Goal: Task Accomplishment & Management: Manage account settings

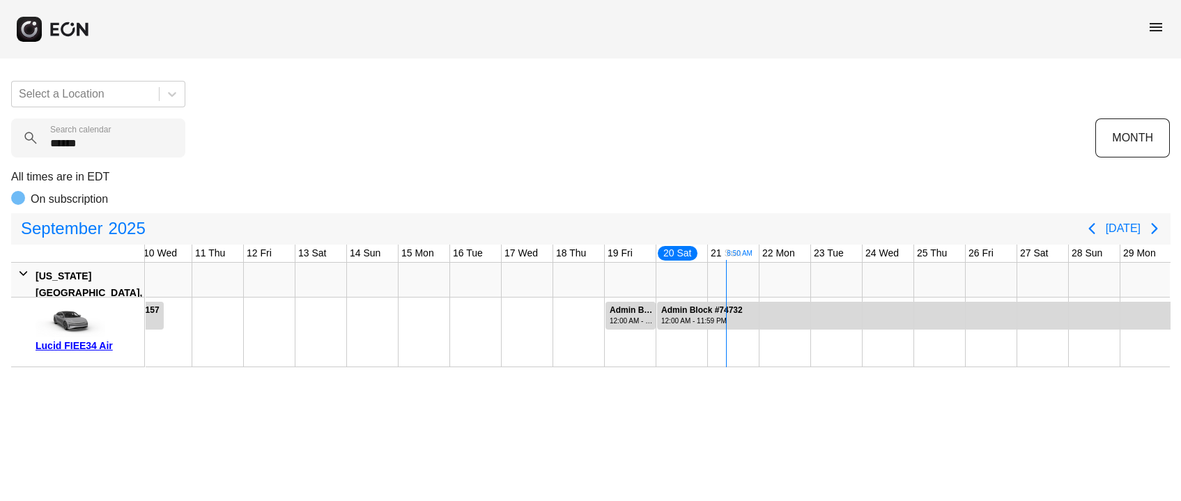
scroll to position [0, 521]
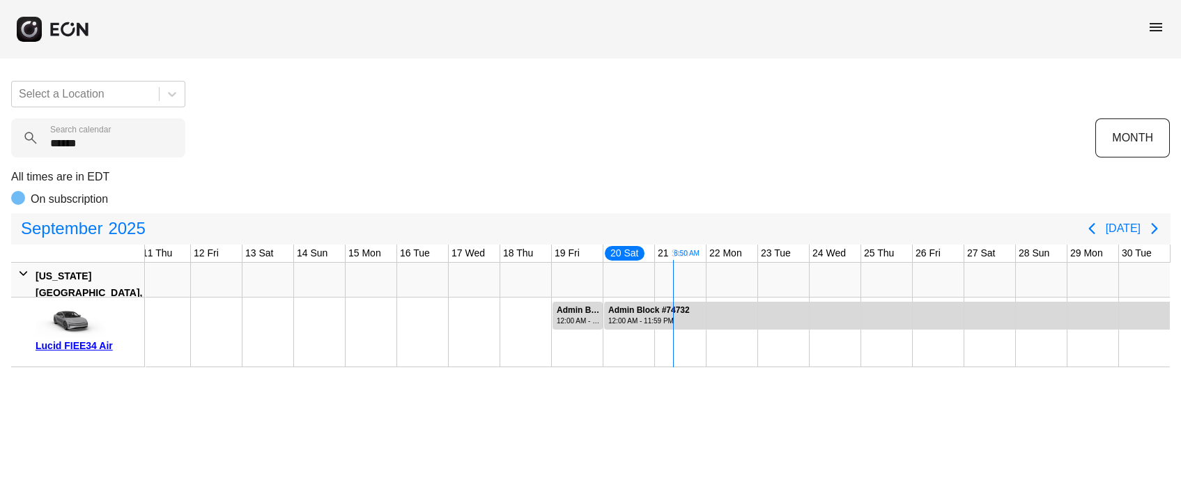
type calendar "******"
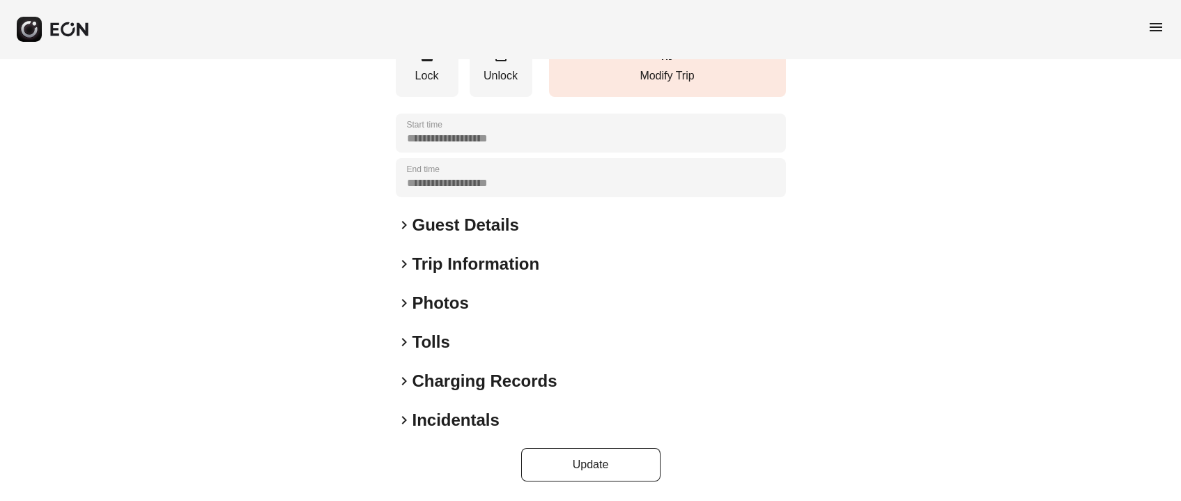
click at [449, 306] on h2 "Photos" at bounding box center [440, 303] width 56 height 22
click at [458, 306] on h2 "Photos" at bounding box center [440, 303] width 56 height 22
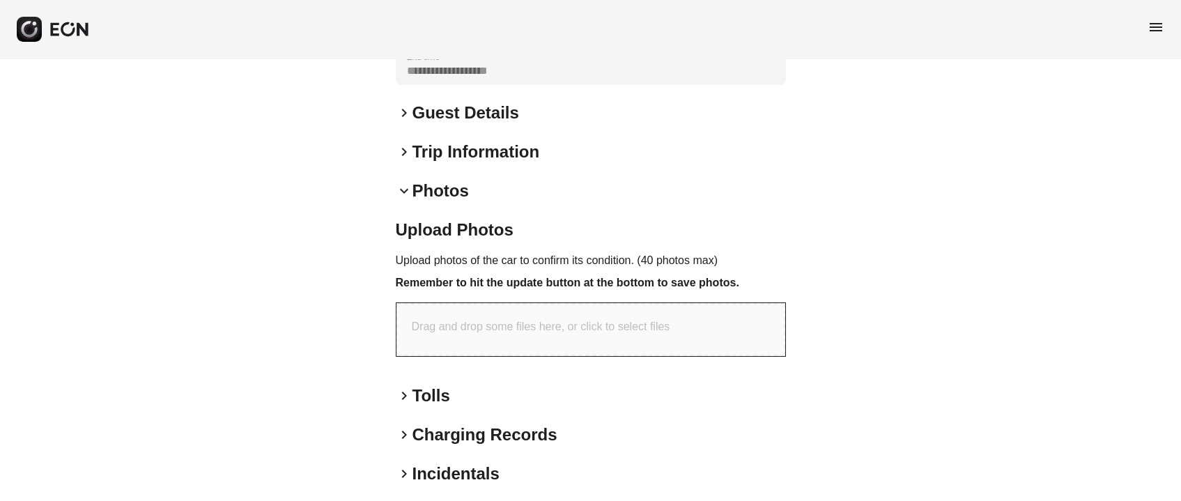
scroll to position [359, 0]
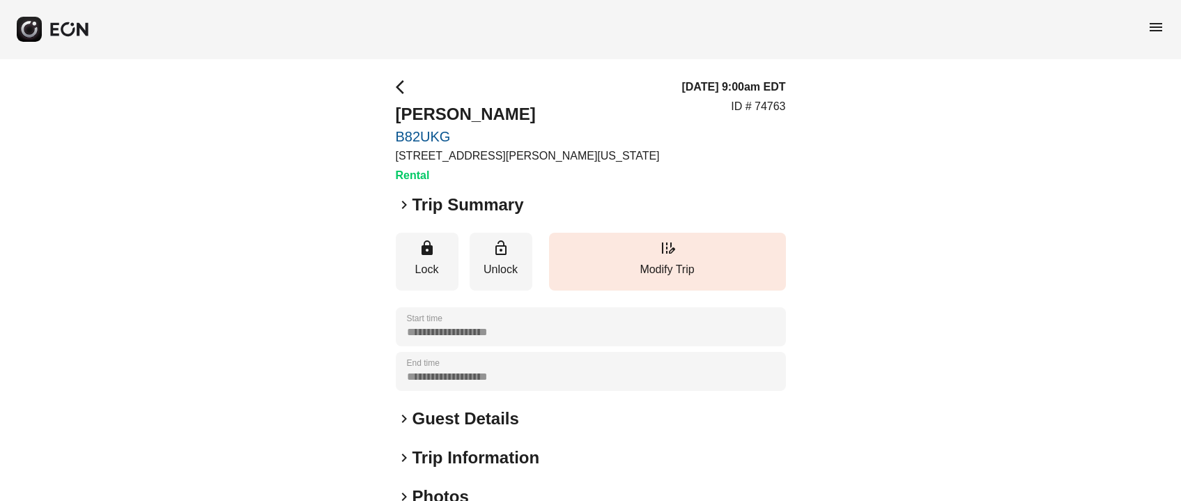
scroll to position [194, 0]
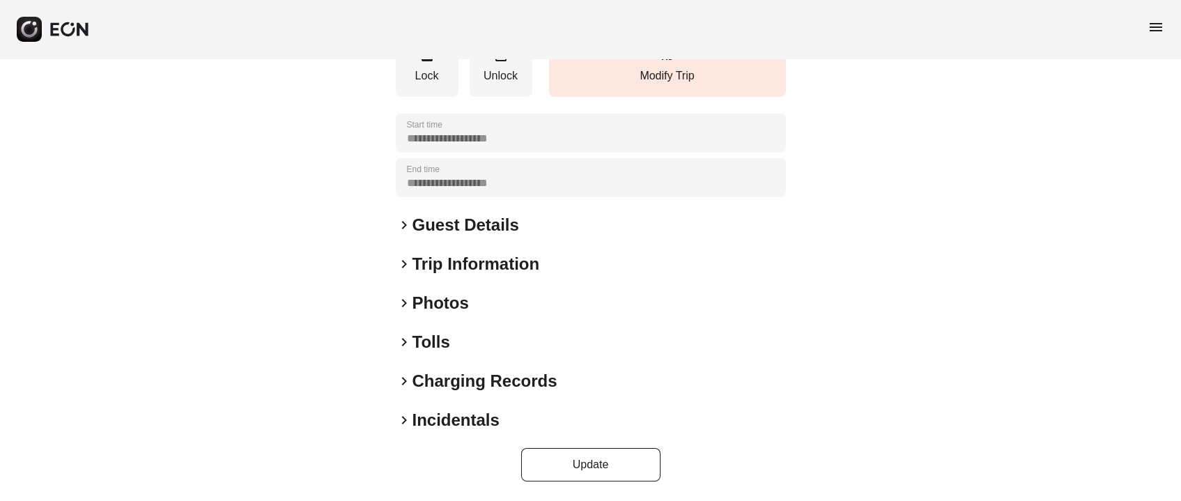
click at [451, 299] on h2 "Photos" at bounding box center [440, 303] width 56 height 22
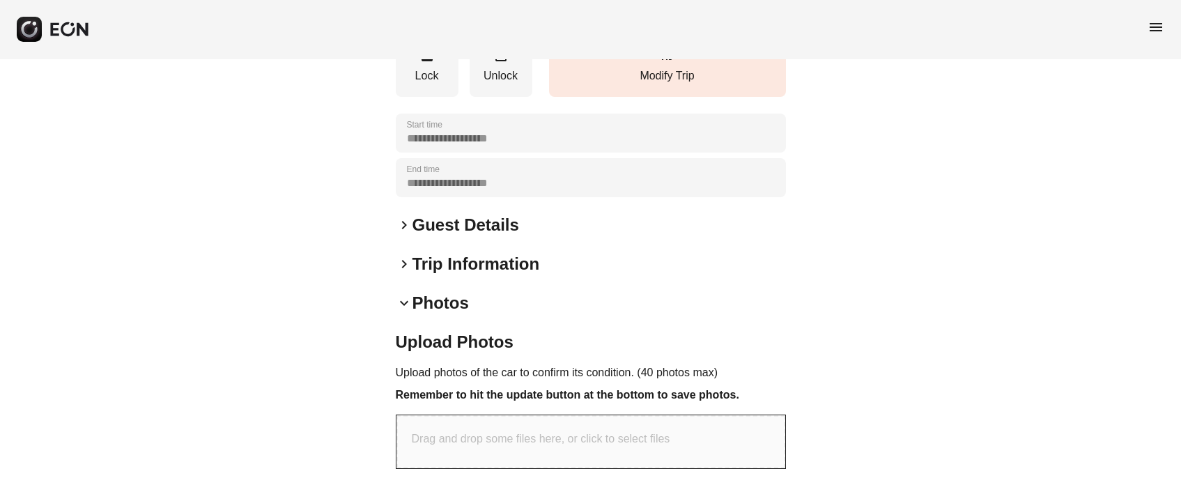
scroll to position [359, 0]
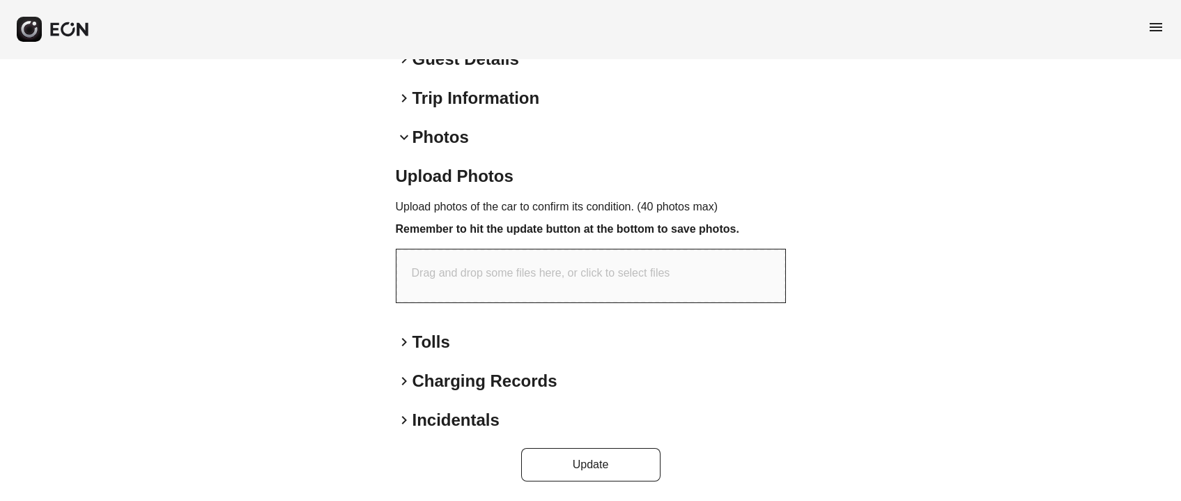
click at [490, 267] on p "Drag and drop some files here, or click to select files" at bounding box center [541, 273] width 258 height 17
